Goal: Information Seeking & Learning: Learn about a topic

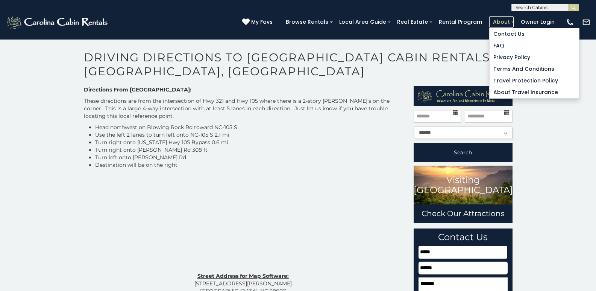
click at [506, 22] on link "About" at bounding box center [501, 22] width 24 height 12
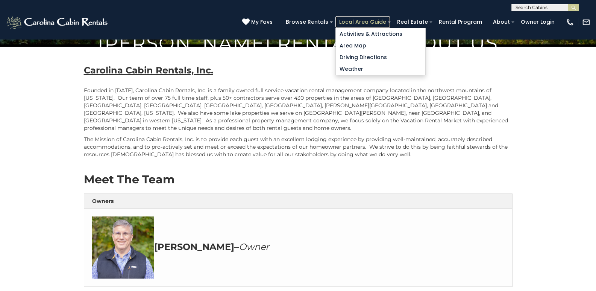
click at [390, 19] on link "Local Area Guide" at bounding box center [363, 22] width 55 height 12
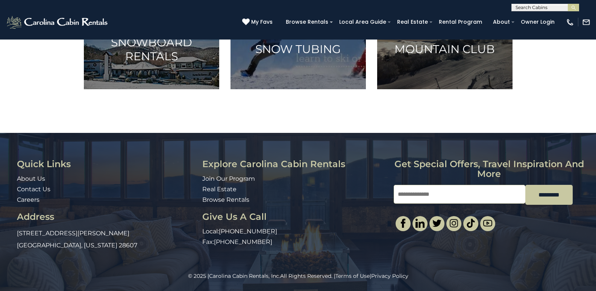
scroll to position [551, 0]
click at [594, 225] on div "Quick Links About Us Contact Us Careers Address [STREET_ADDRESS][PERSON_NAME][U…" at bounding box center [298, 206] width 596 height 94
click at [452, 185] on input "Email" at bounding box center [460, 194] width 132 height 19
type input "**********"
click at [594, 278] on div "© 2025 | Carolina Cabin Rentals, Inc. All Rights Reserved. | Terms of Use | Pri…" at bounding box center [298, 281] width 596 height 19
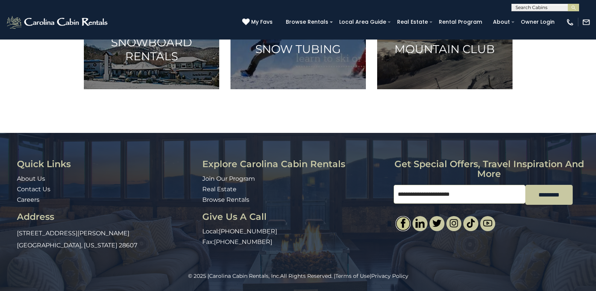
click at [403, 219] on img at bounding box center [403, 223] width 9 height 9
